Goal: Find specific page/section: Find specific page/section

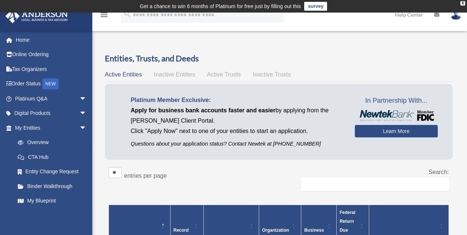
click at [251, 60] on h3 "Entities, Trusts, and Deeds" at bounding box center [279, 58] width 348 height 11
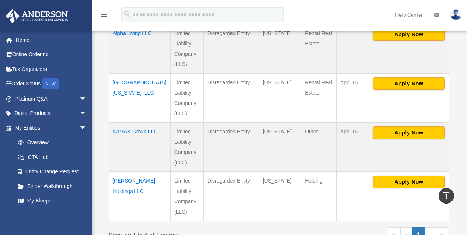
scroll to position [222, 0]
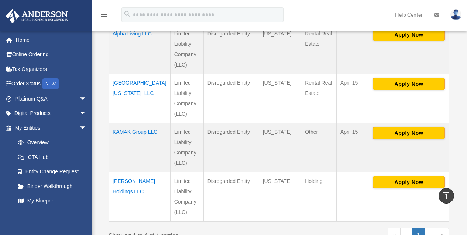
click at [128, 73] on td "[GEOGRAPHIC_DATA][US_STATE], LLC" at bounding box center [140, 97] width 62 height 49
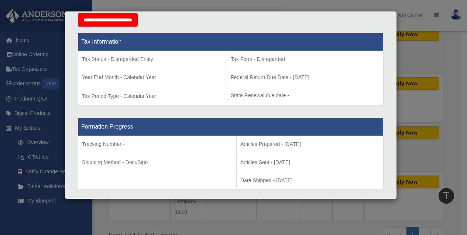
scroll to position [0, 0]
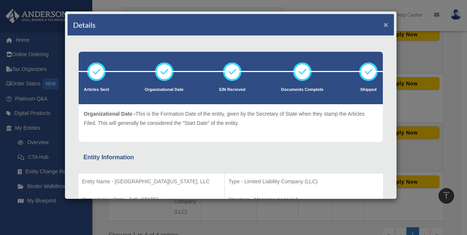
click at [383, 24] on button "×" at bounding box center [385, 25] width 5 height 8
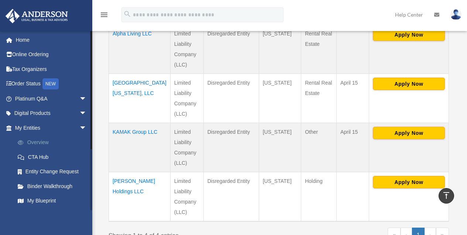
click at [47, 142] on link "Overview" at bounding box center [53, 142] width 87 height 15
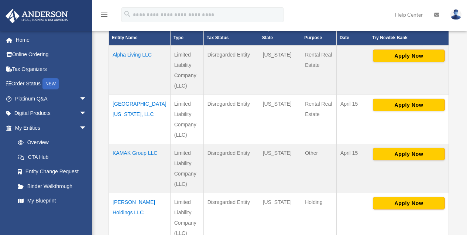
scroll to position [296, 0]
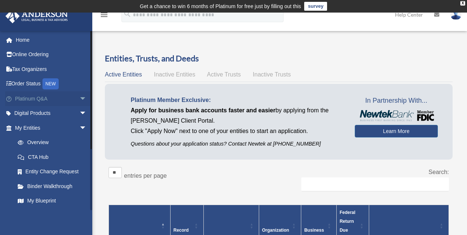
click at [80, 97] on span "arrow_drop_down" at bounding box center [86, 98] width 15 height 15
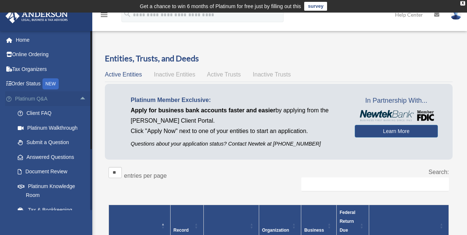
click at [80, 97] on span "arrow_drop_up" at bounding box center [86, 98] width 15 height 15
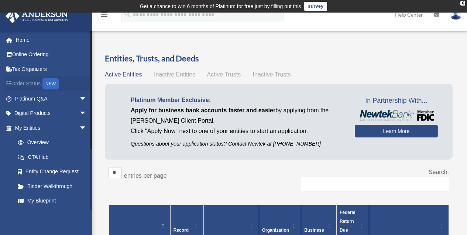
click at [36, 85] on link "Order Status NEW" at bounding box center [51, 83] width 93 height 15
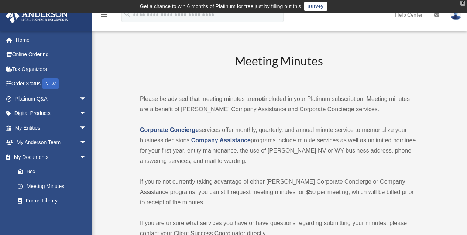
click at [462, 4] on div "X" at bounding box center [462, 3] width 5 height 4
